Goal: Information Seeking & Learning: Learn about a topic

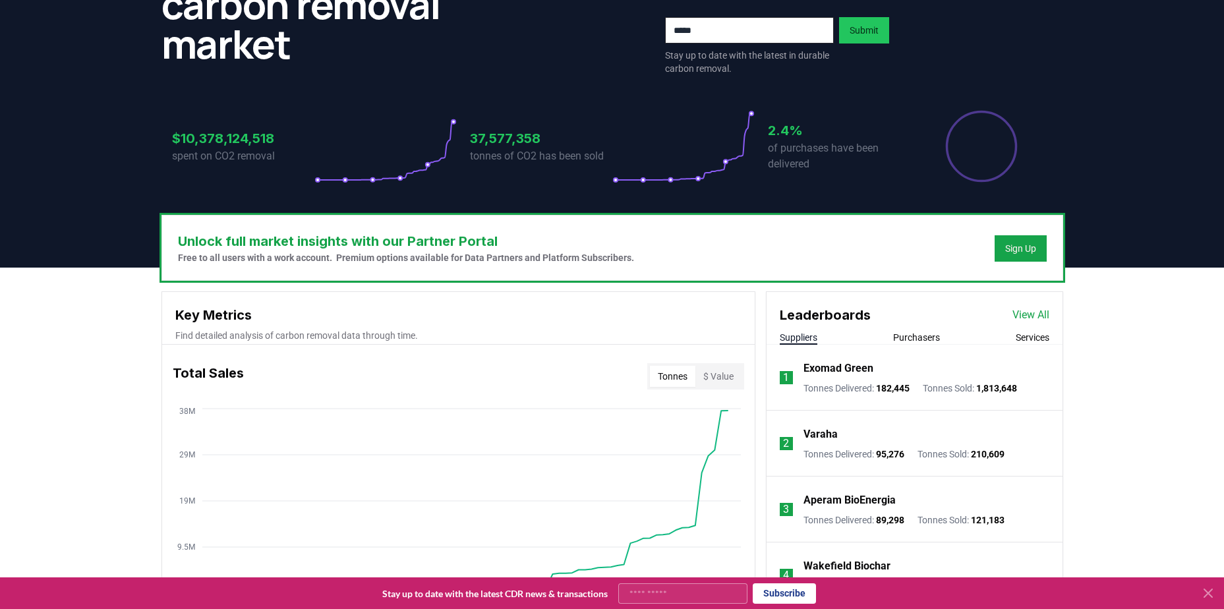
scroll to position [396, 0]
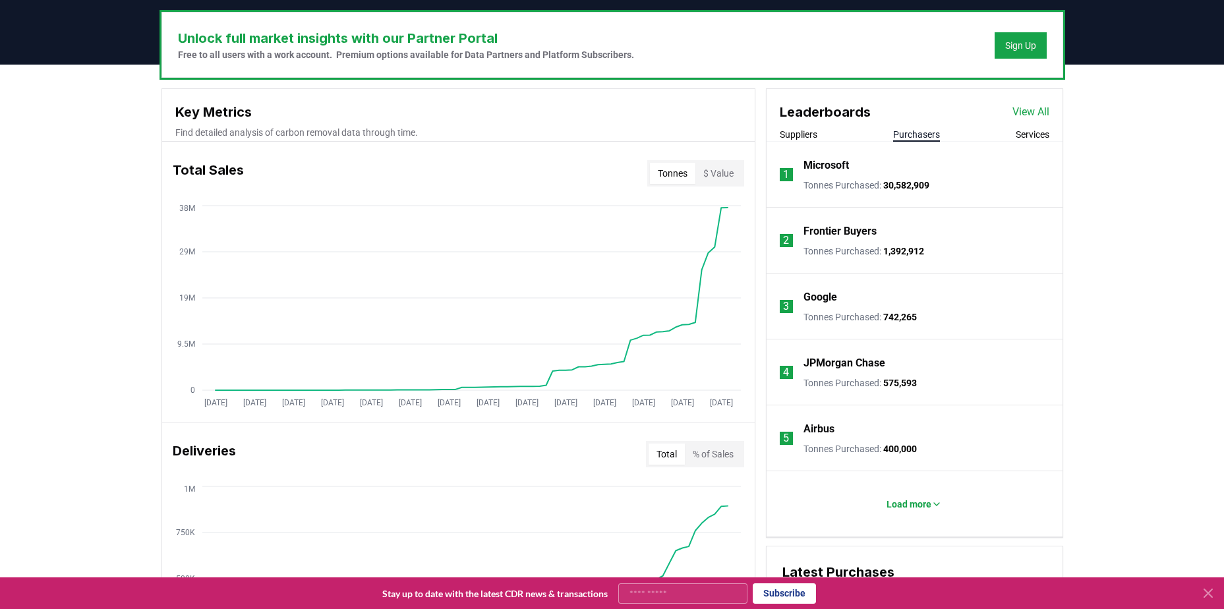
click at [923, 140] on button "Purchasers" at bounding box center [916, 134] width 47 height 13
click at [1038, 139] on button "Services" at bounding box center [1033, 134] width 34 height 13
click at [926, 530] on li "Load more" at bounding box center [915, 504] width 296 height 66
click at [915, 511] on button "Load more" at bounding box center [914, 504] width 76 height 26
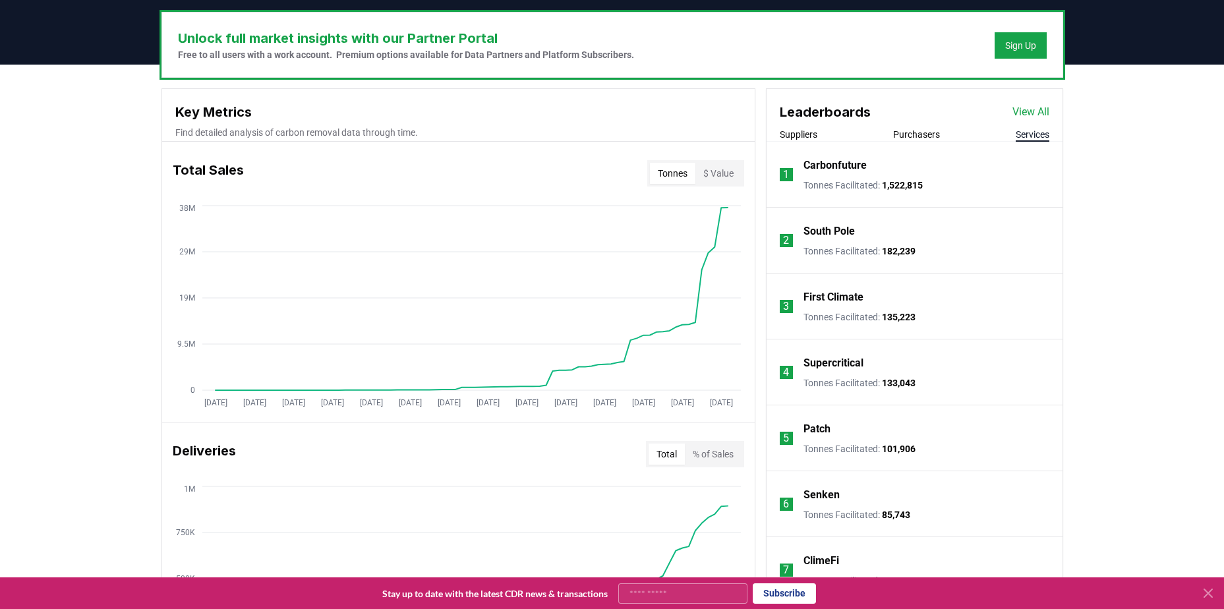
click at [916, 138] on button "Purchasers" at bounding box center [916, 134] width 47 height 13
click at [1002, 129] on div "Suppliers Purchasers Services" at bounding box center [915, 135] width 296 height 14
click at [997, 133] on div "Suppliers Purchasers Services" at bounding box center [915, 135] width 296 height 14
click at [1008, 133] on div "Suppliers Purchasers Services" at bounding box center [915, 135] width 296 height 14
click at [1011, 140] on div "Suppliers Purchasers Services" at bounding box center [915, 135] width 296 height 14
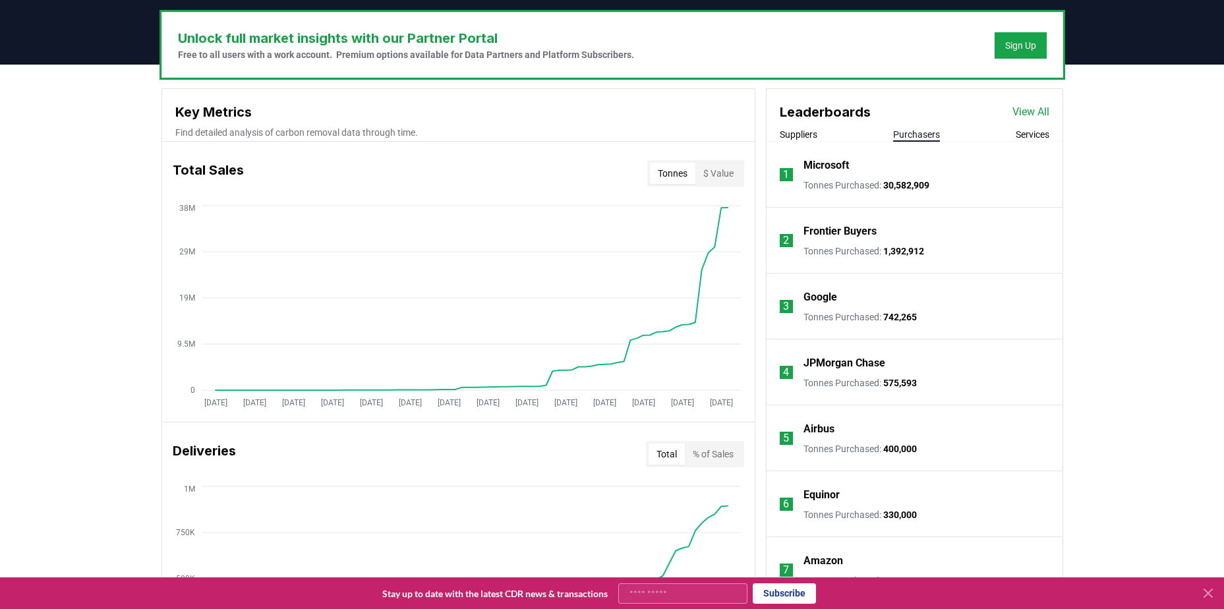
click at [1021, 138] on button "Services" at bounding box center [1033, 134] width 34 height 13
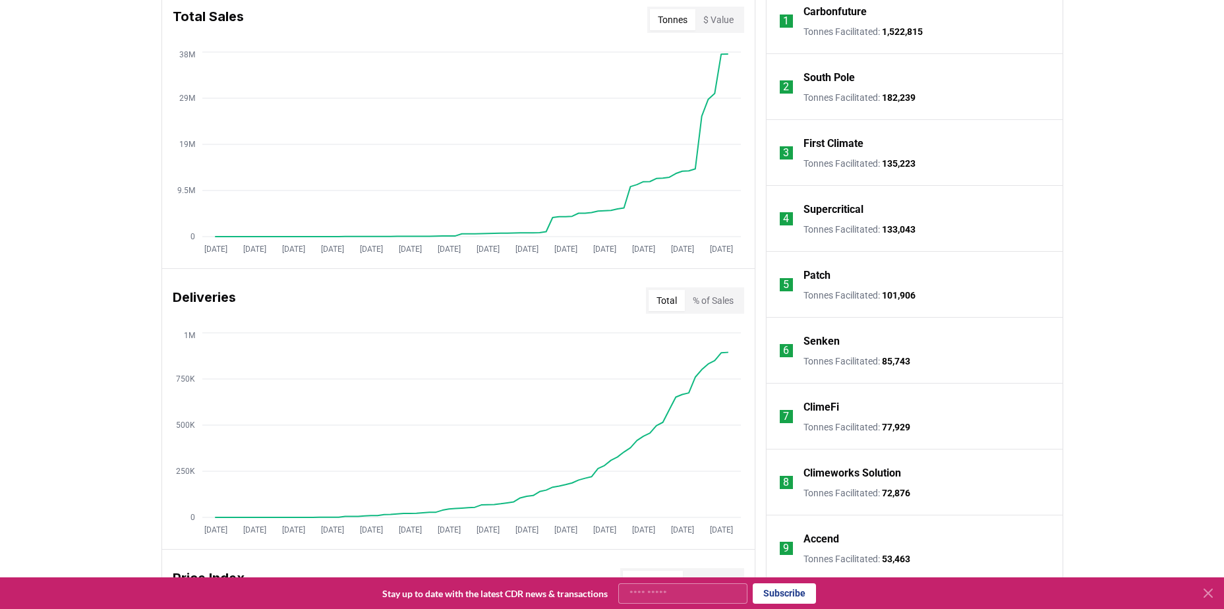
scroll to position [527, 0]
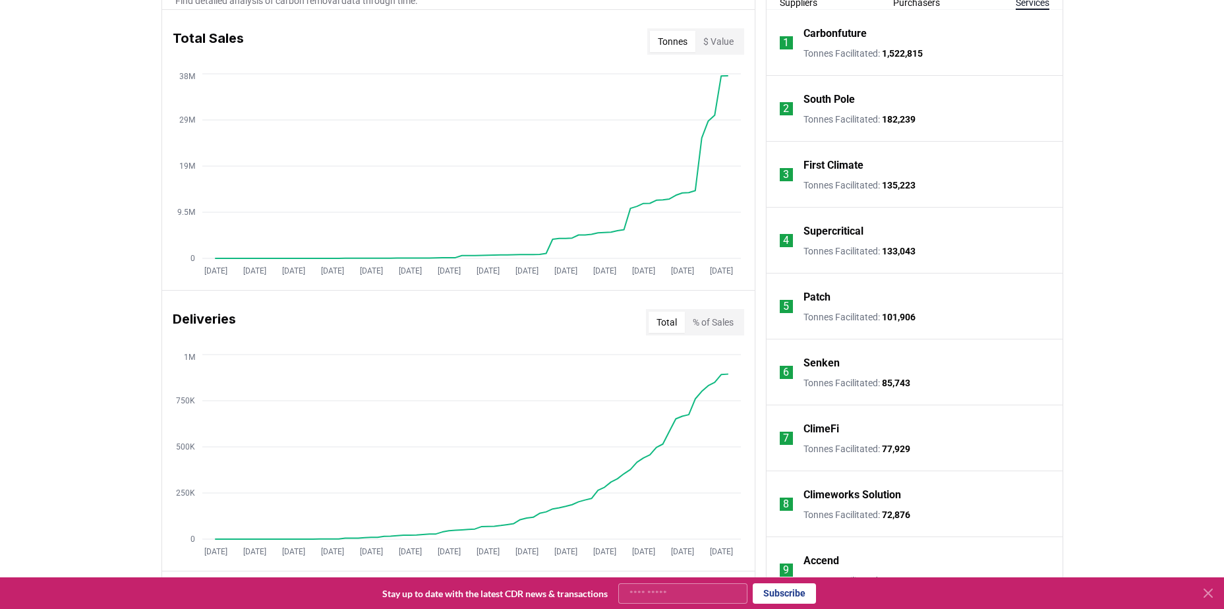
click at [704, 322] on button "% of Sales" at bounding box center [713, 322] width 57 height 21
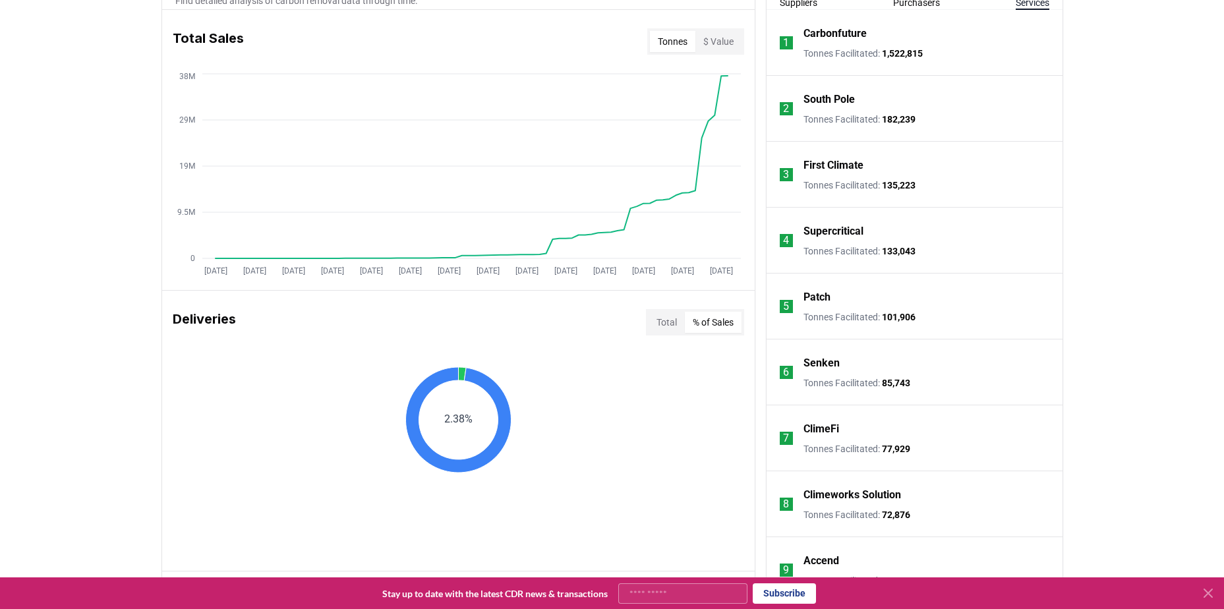
click at [671, 318] on button "Total" at bounding box center [667, 322] width 36 height 21
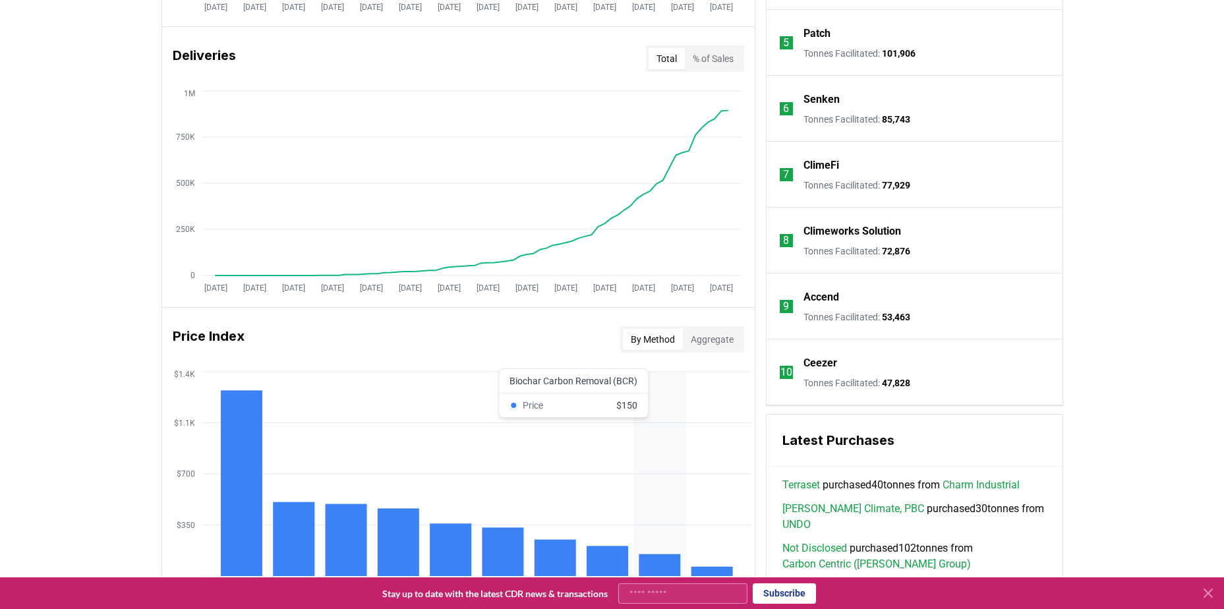
scroll to position [659, 0]
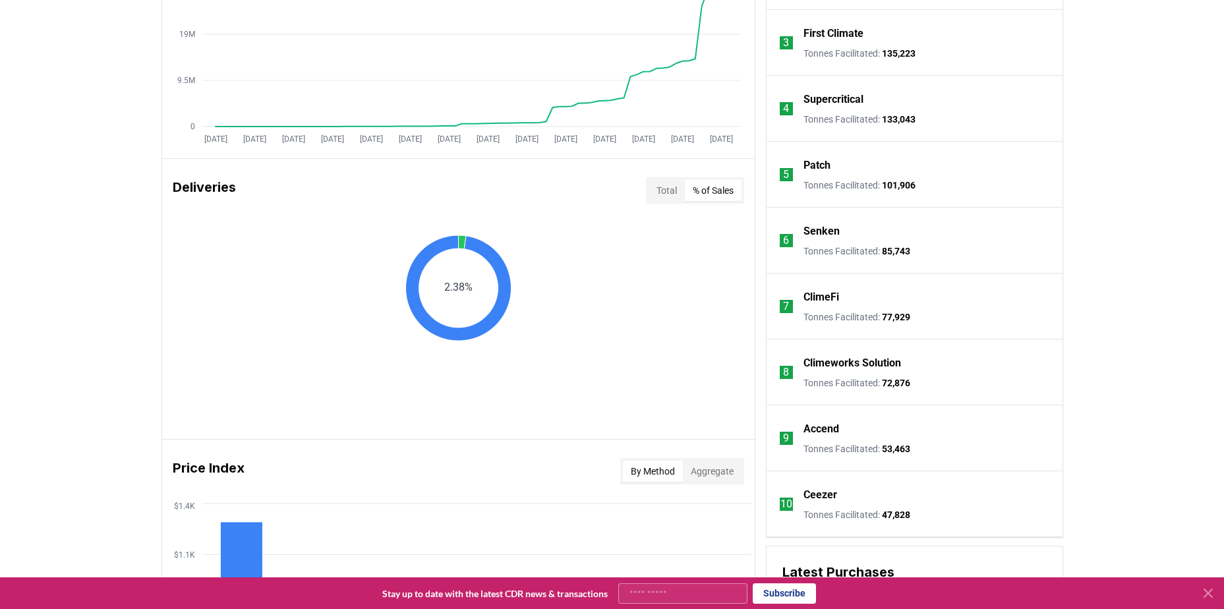
click at [705, 185] on button "% of Sales" at bounding box center [713, 190] width 57 height 21
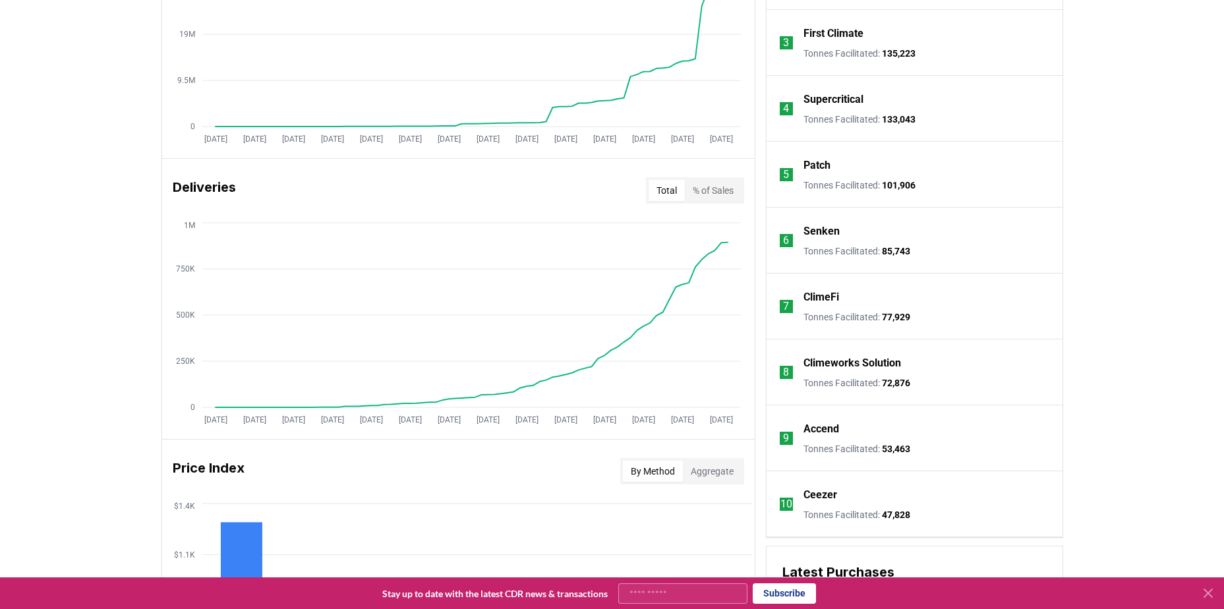
click at [663, 186] on button "Total" at bounding box center [667, 190] width 36 height 21
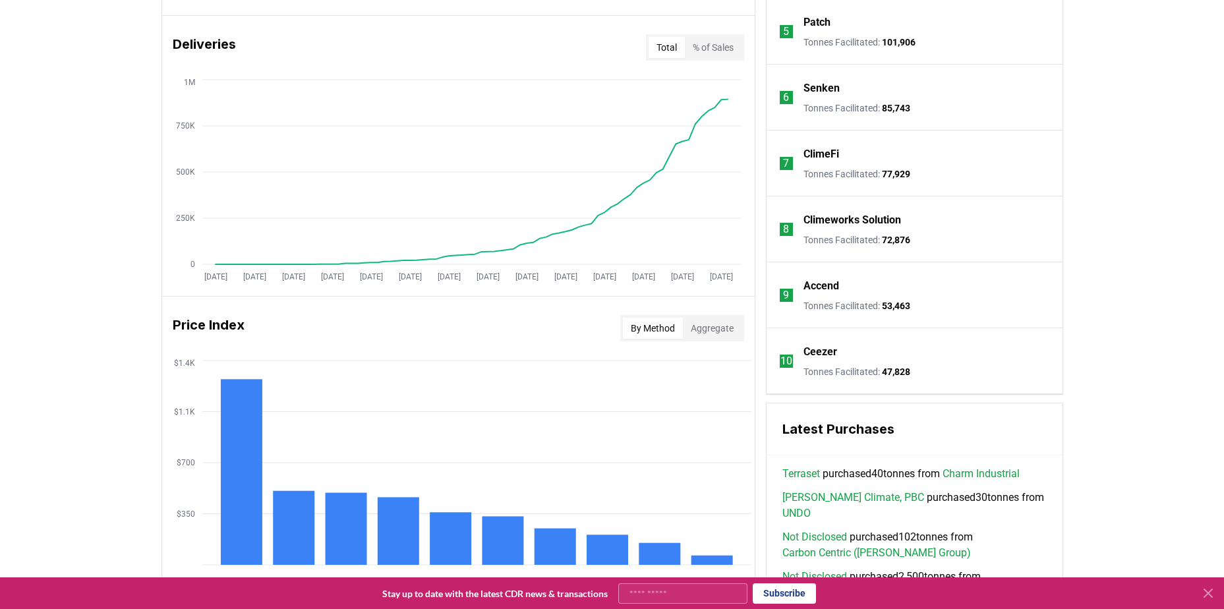
scroll to position [923, 0]
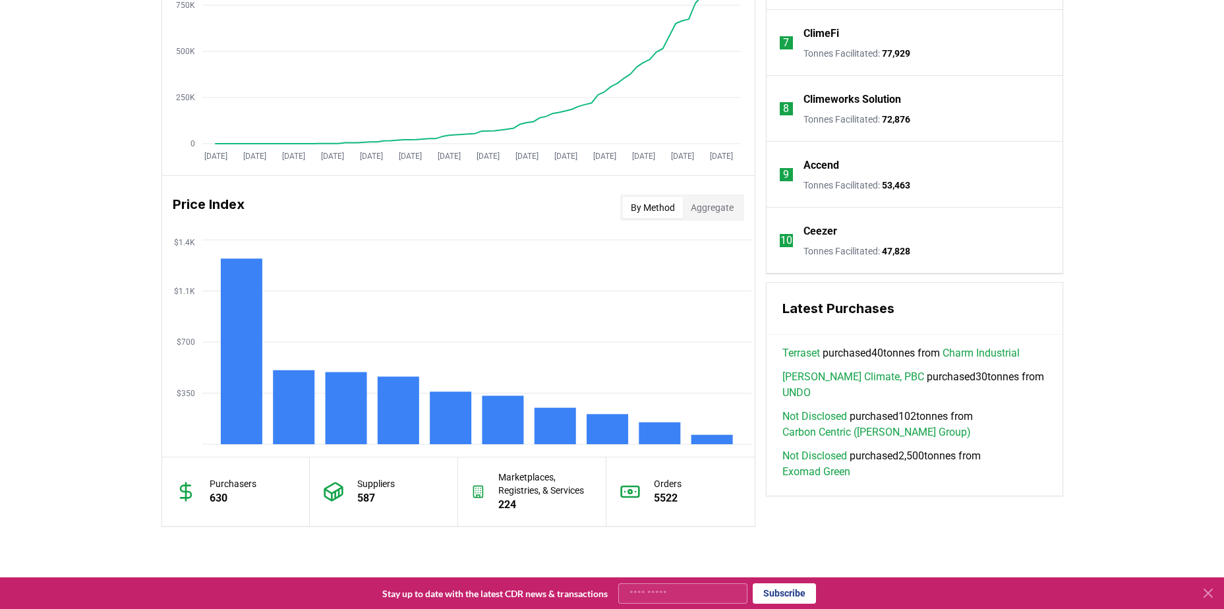
click at [702, 208] on button "Aggregate" at bounding box center [712, 207] width 59 height 21
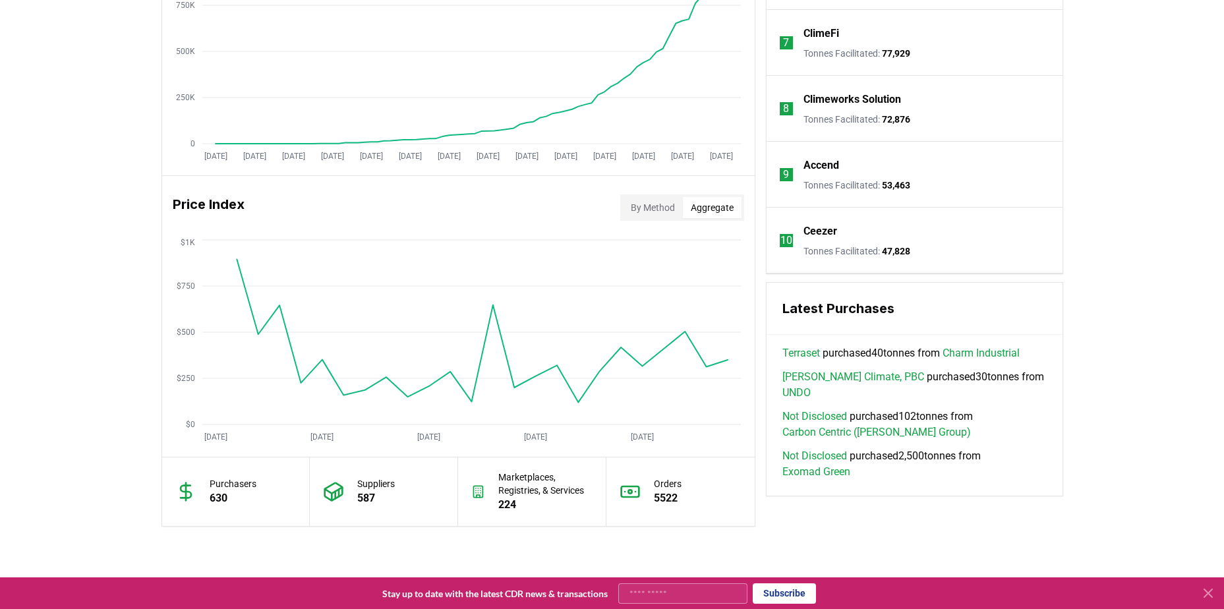
click at [683, 202] on button "Aggregate" at bounding box center [712, 207] width 59 height 21
click at [669, 205] on button "By Method" at bounding box center [653, 207] width 60 height 21
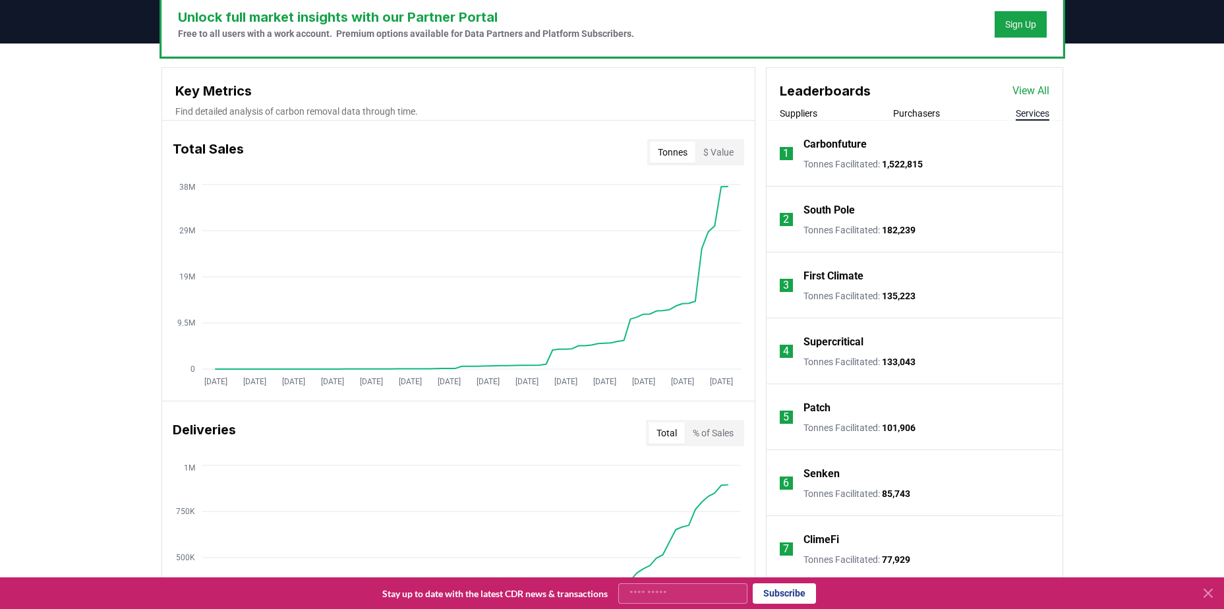
scroll to position [396, 0]
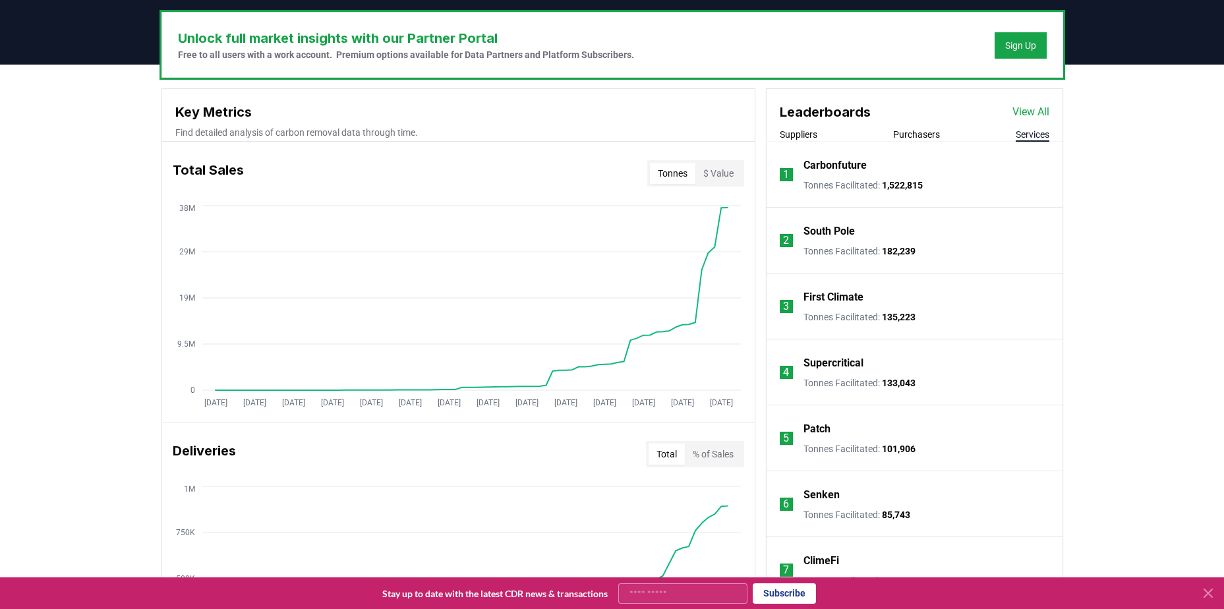
click at [721, 173] on button "$ Value" at bounding box center [719, 173] width 46 height 21
click at [690, 175] on button "Tonnes" at bounding box center [672, 173] width 45 height 21
click at [708, 177] on button "$ Value" at bounding box center [719, 173] width 46 height 21
click at [688, 174] on button "Tonnes" at bounding box center [672, 173] width 45 height 21
click at [719, 167] on button "$ Value" at bounding box center [719, 173] width 46 height 21
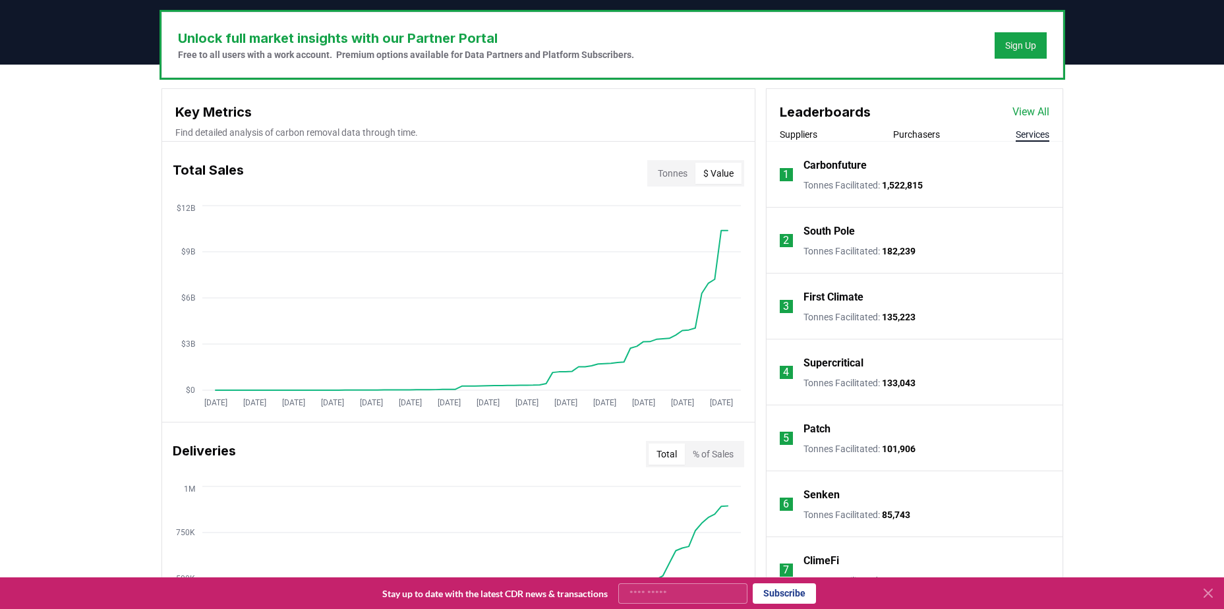
click at [684, 169] on button "Tonnes" at bounding box center [672, 173] width 45 height 21
click at [707, 169] on button "$ Value" at bounding box center [719, 173] width 46 height 21
click at [841, 133] on div "Suppliers Purchasers Services" at bounding box center [915, 135] width 296 height 14
click at [895, 133] on div "Suppliers Purchasers Services" at bounding box center [915, 135] width 296 height 14
click at [891, 135] on div "Suppliers Purchasers Services" at bounding box center [915, 135] width 296 height 14
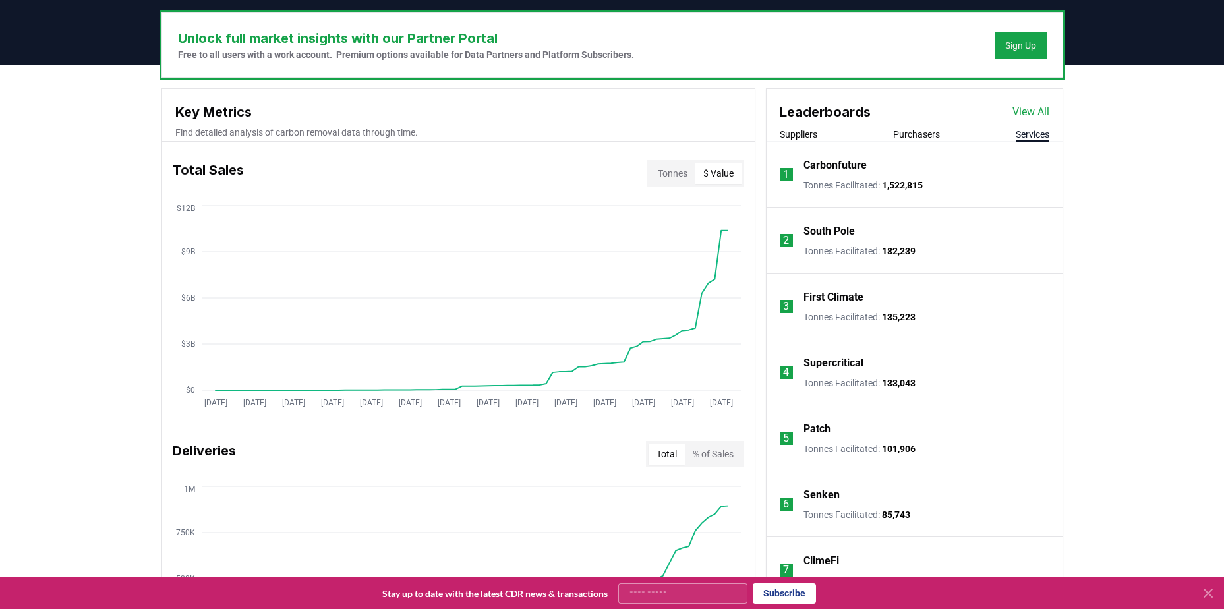
click at [895, 137] on div "Suppliers Purchasers Services" at bounding box center [915, 135] width 296 height 14
click at [899, 137] on button "Purchasers" at bounding box center [916, 134] width 47 height 13
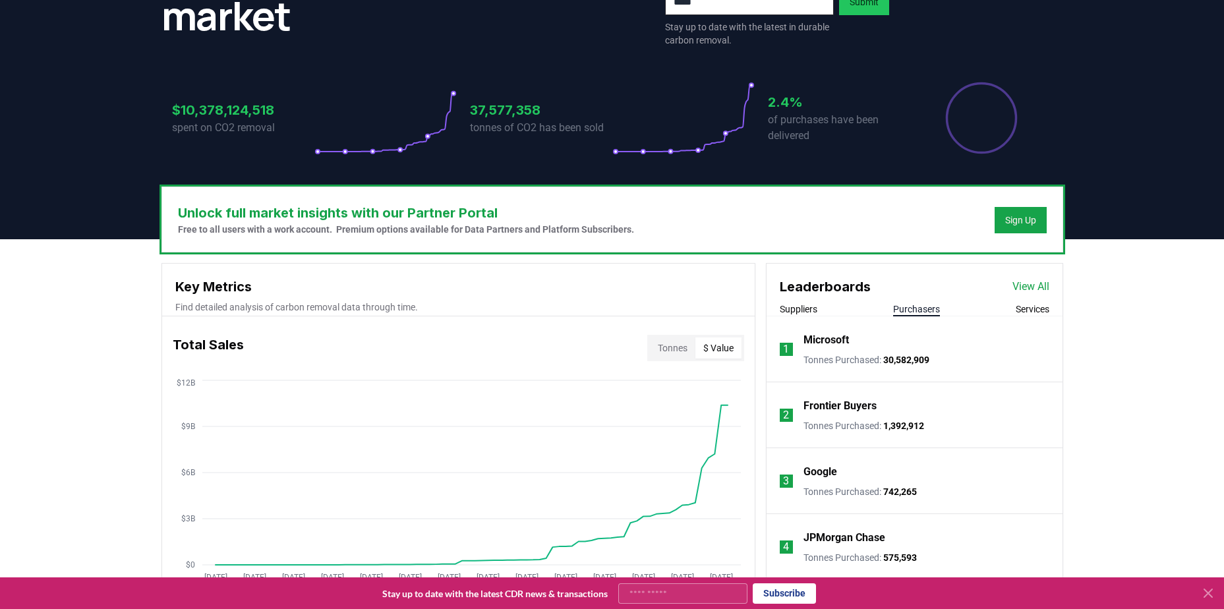
scroll to position [219, 0]
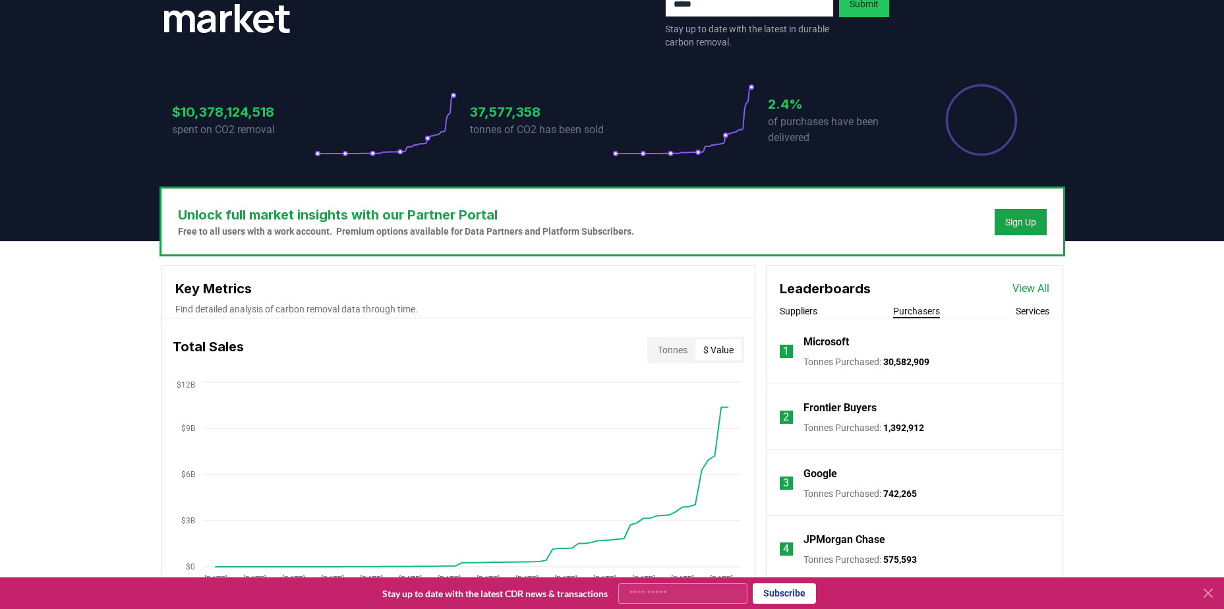
click at [808, 297] on h3 "Leaderboards" at bounding box center [825, 289] width 91 height 20
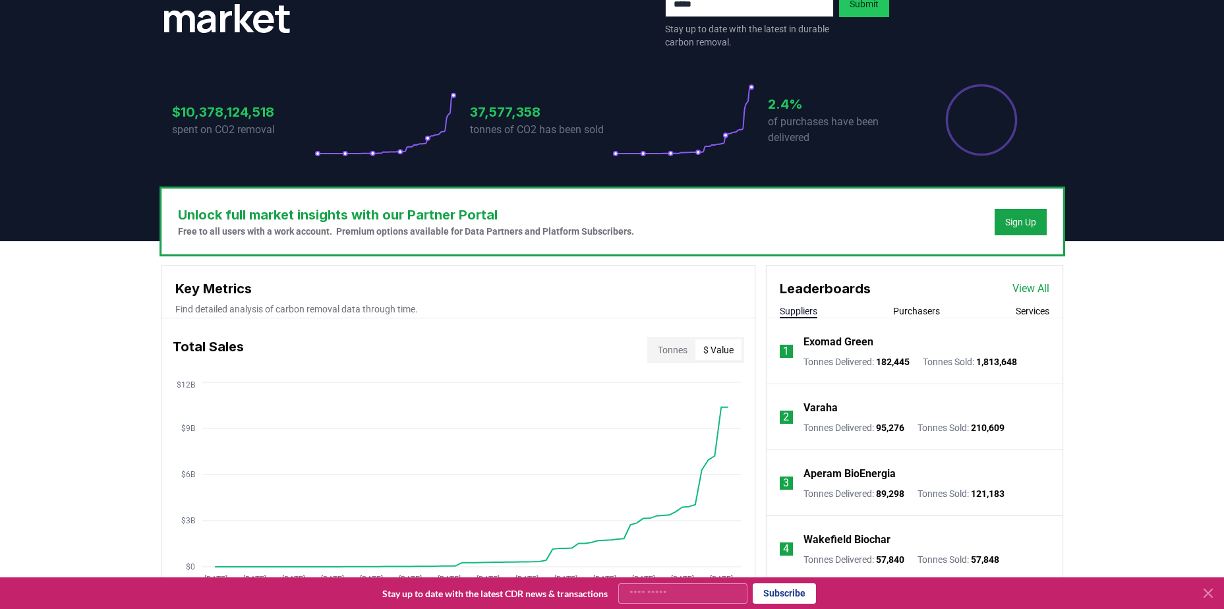
click at [806, 310] on button "Suppliers" at bounding box center [799, 311] width 38 height 13
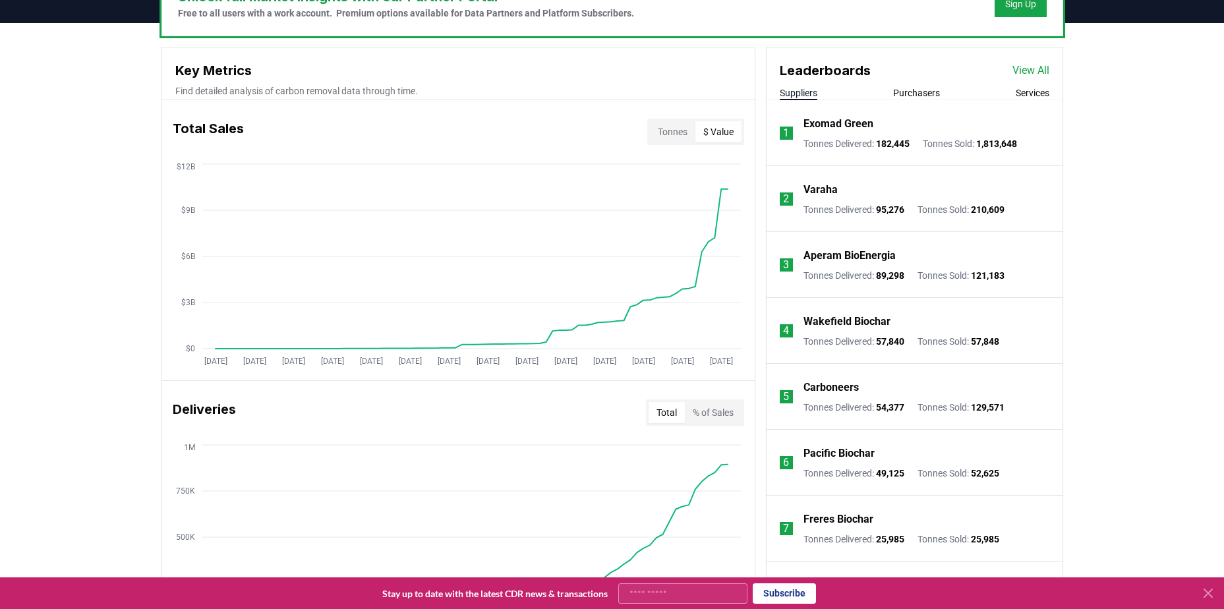
scroll to position [417, 0]
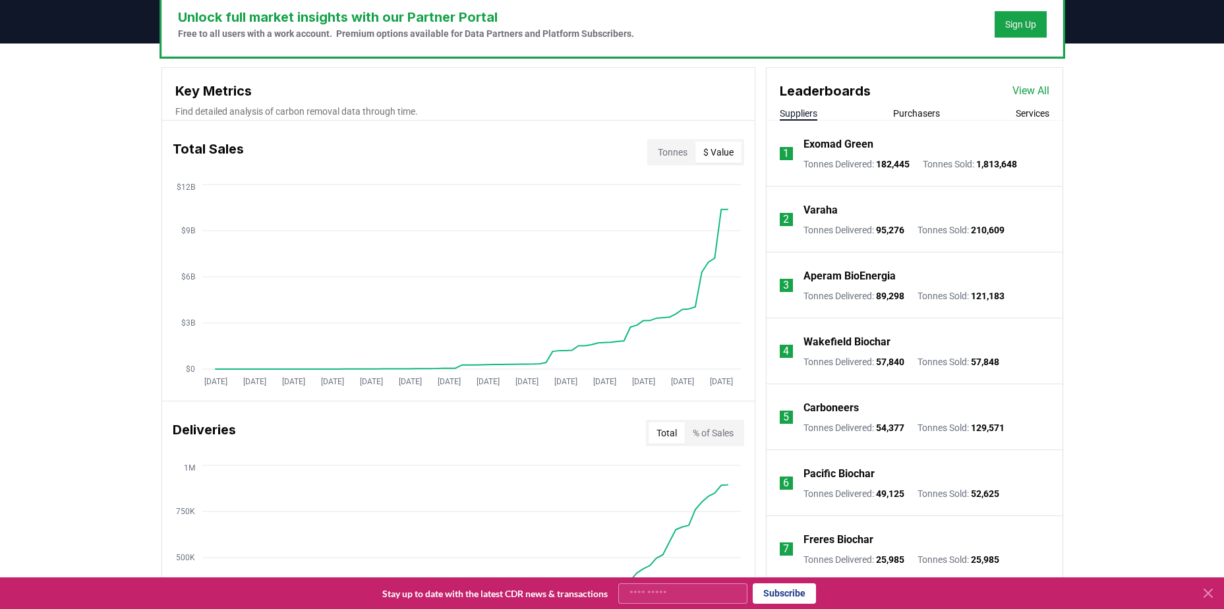
click at [833, 334] on p "Wakefield Biochar" at bounding box center [847, 342] width 87 height 16
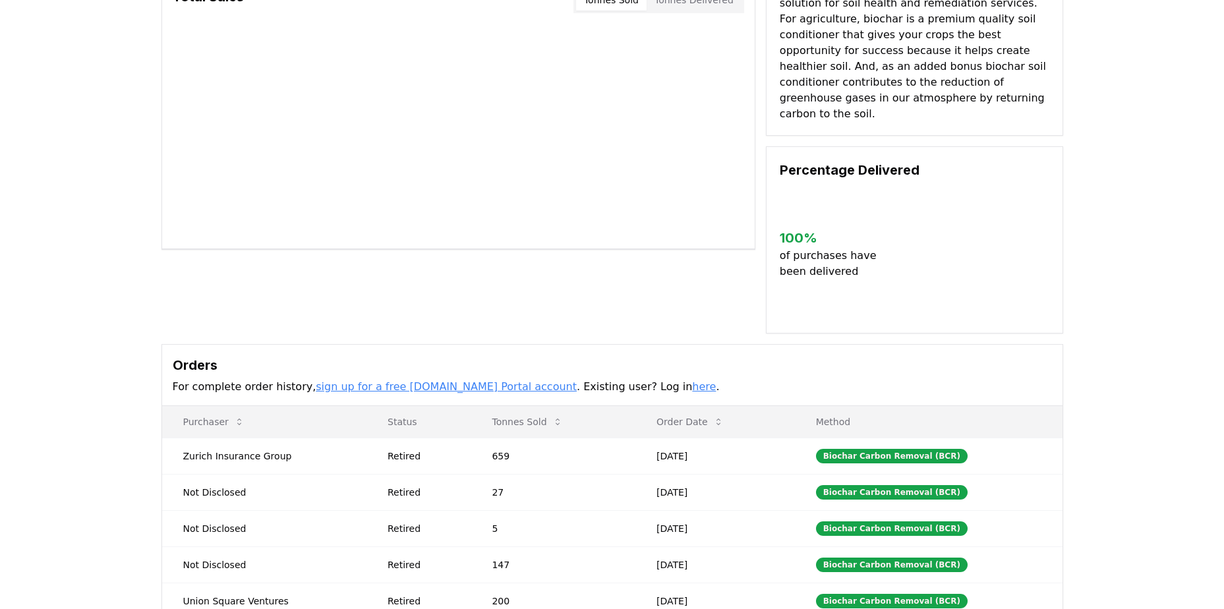
scroll to position [66, 0]
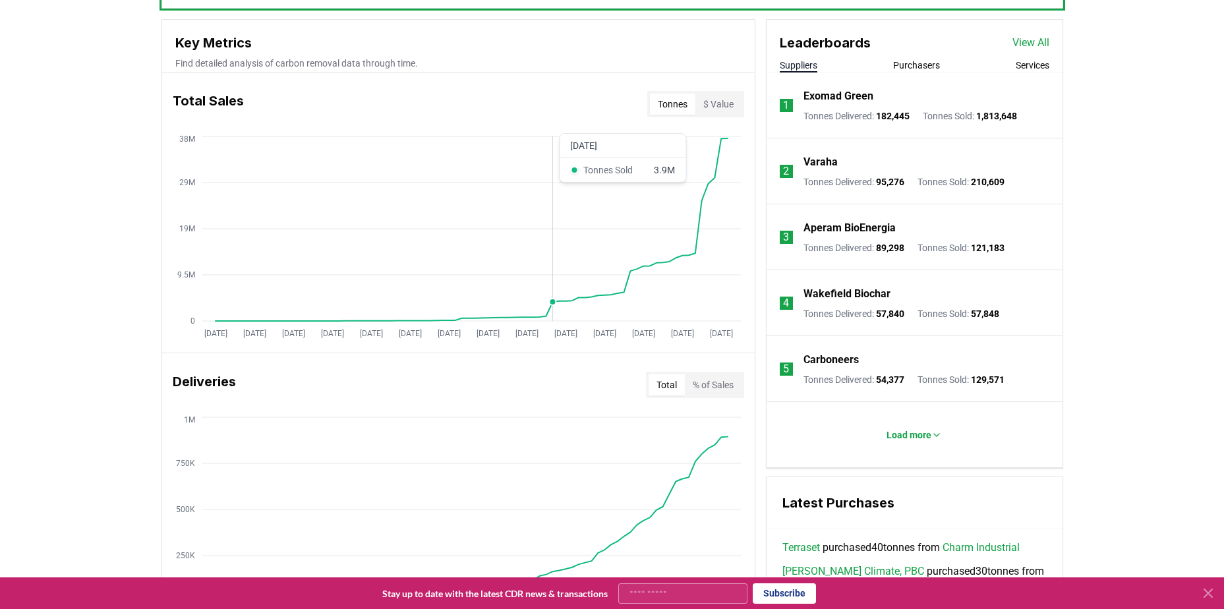
scroll to position [549, 0]
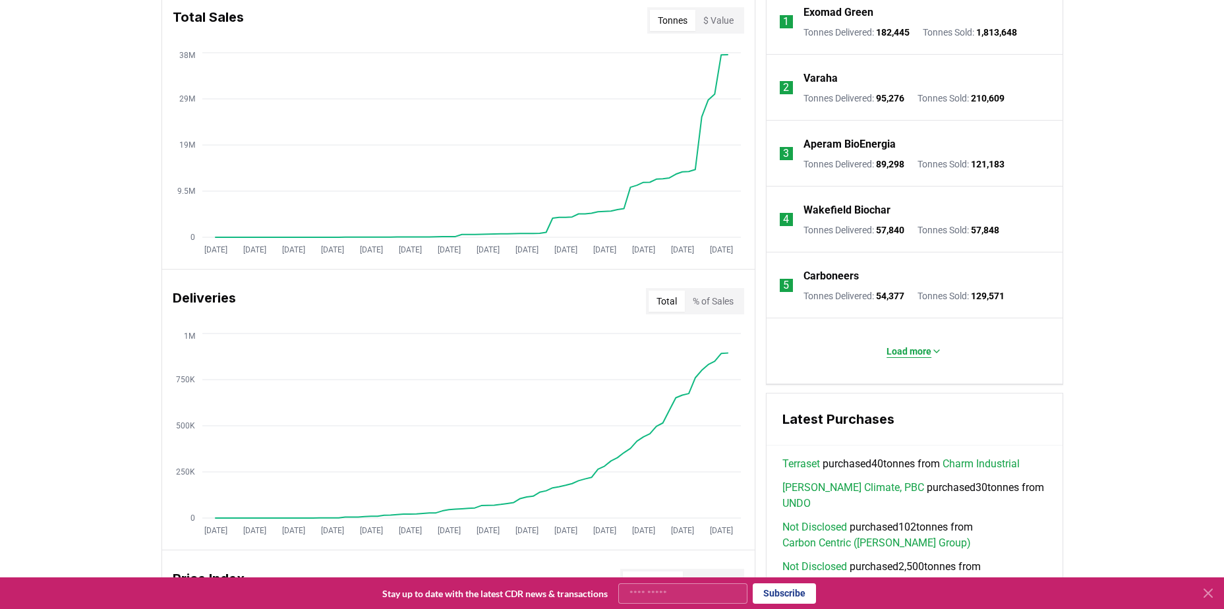
click at [935, 349] on icon at bounding box center [937, 351] width 11 height 11
